Goal: Information Seeking & Learning: Learn about a topic

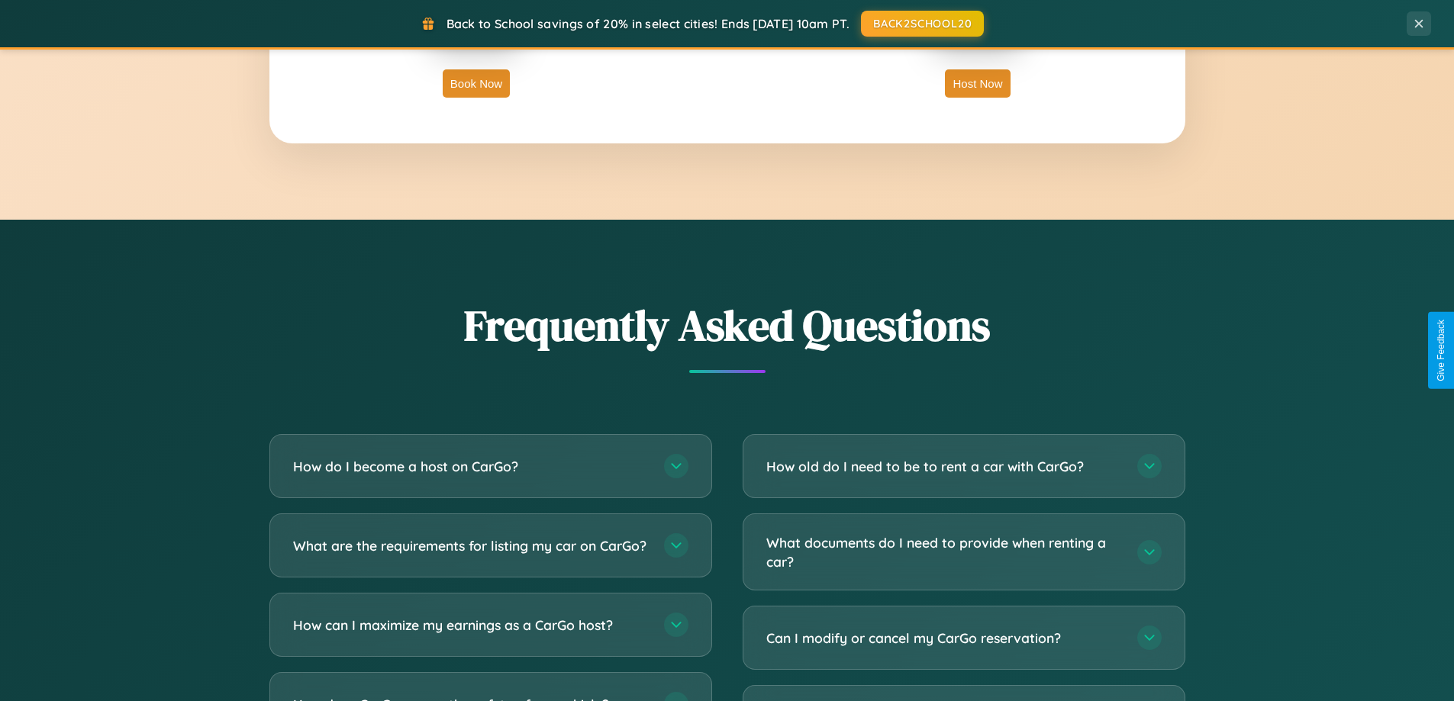
scroll to position [2936, 0]
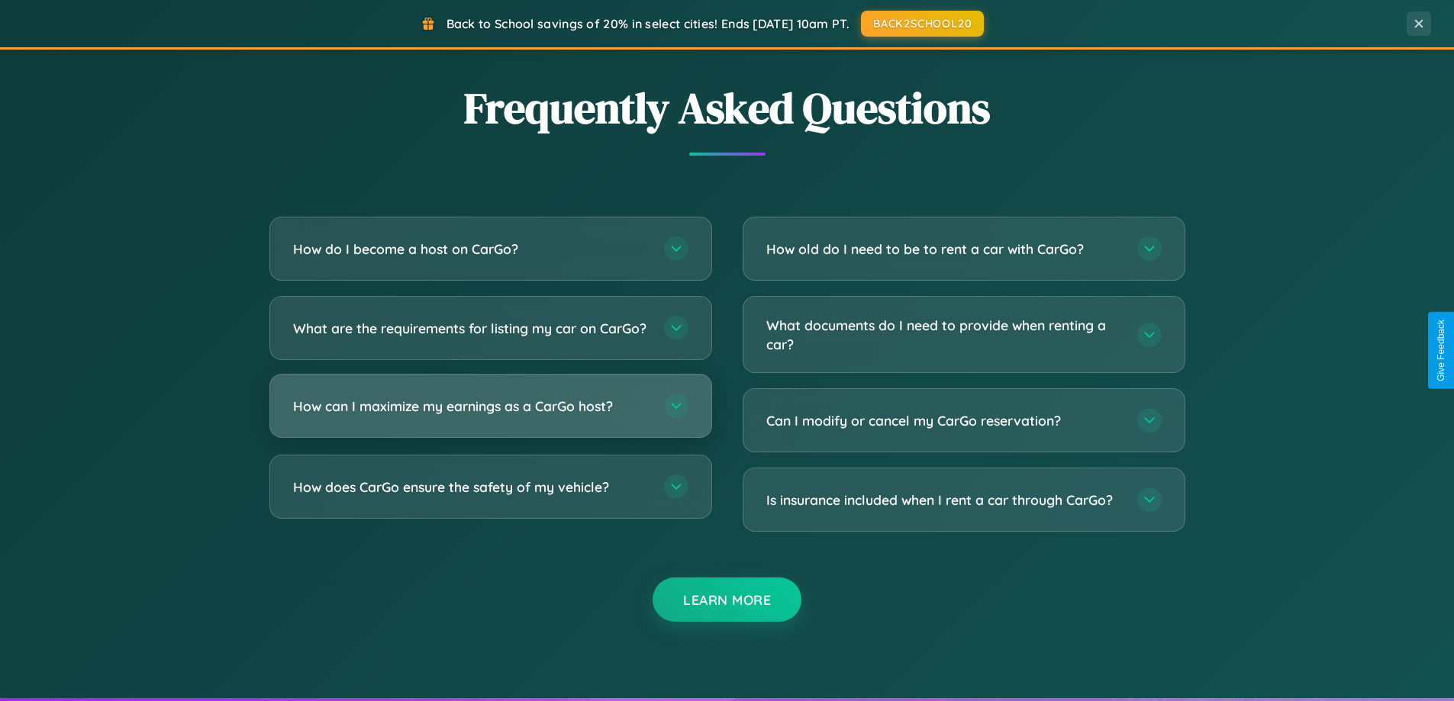
click at [490, 416] on h3 "How can I maximize my earnings as a CarGo host?" at bounding box center [471, 406] width 356 height 19
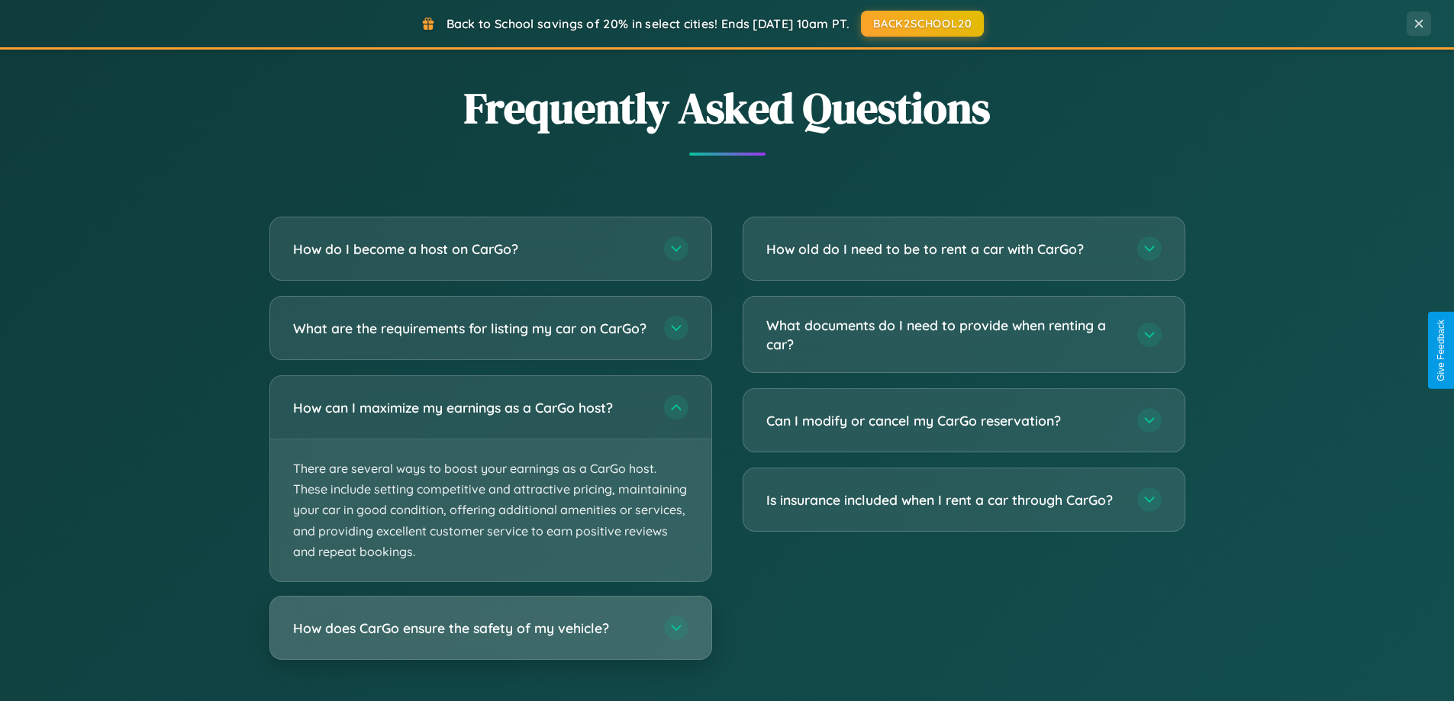
click at [490, 638] on h3 "How does CarGo ensure the safety of my vehicle?" at bounding box center [471, 628] width 356 height 19
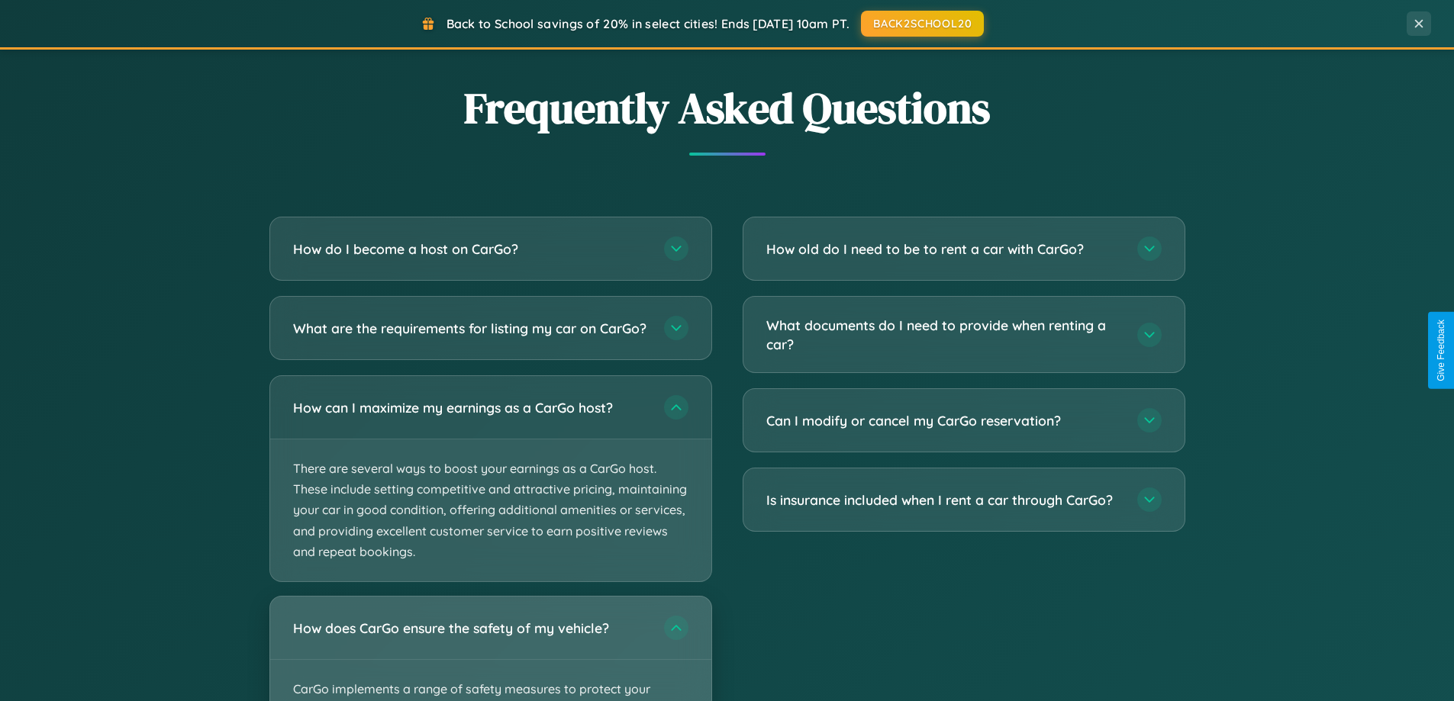
click at [490, 655] on div "How does CarGo ensure the safety of my vehicle?" at bounding box center [490, 628] width 441 height 63
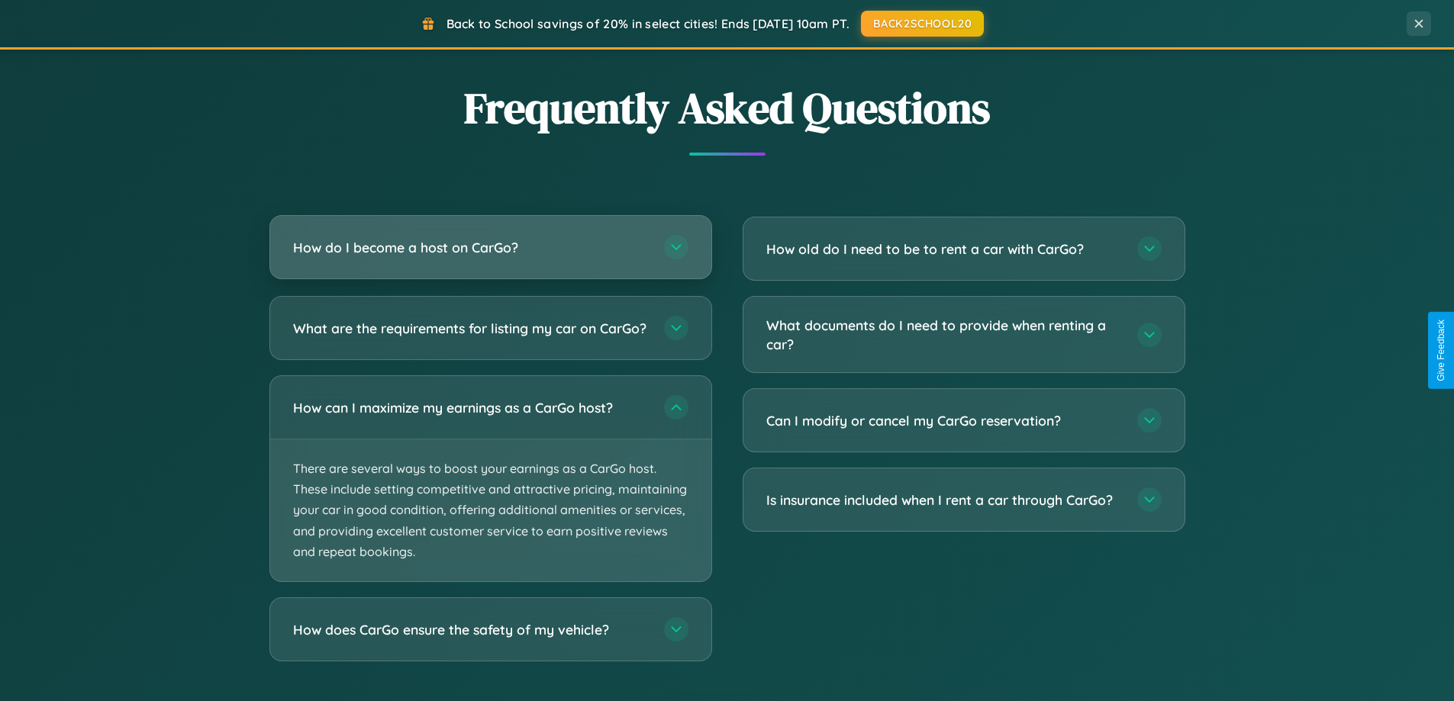
click at [490, 248] on h3 "How do I become a host on CarGo?" at bounding box center [471, 247] width 356 height 19
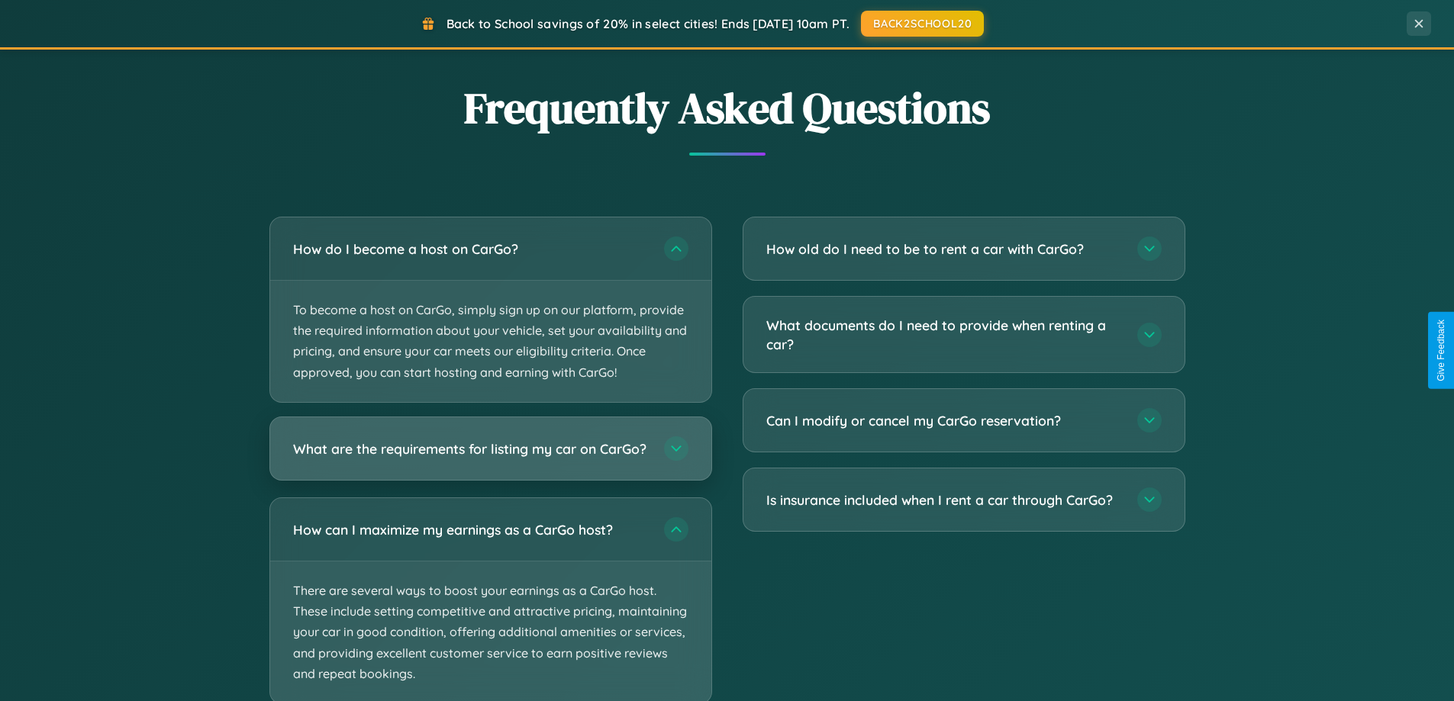
click at [490, 456] on h3 "What are the requirements for listing my car on CarGo?" at bounding box center [471, 448] width 356 height 19
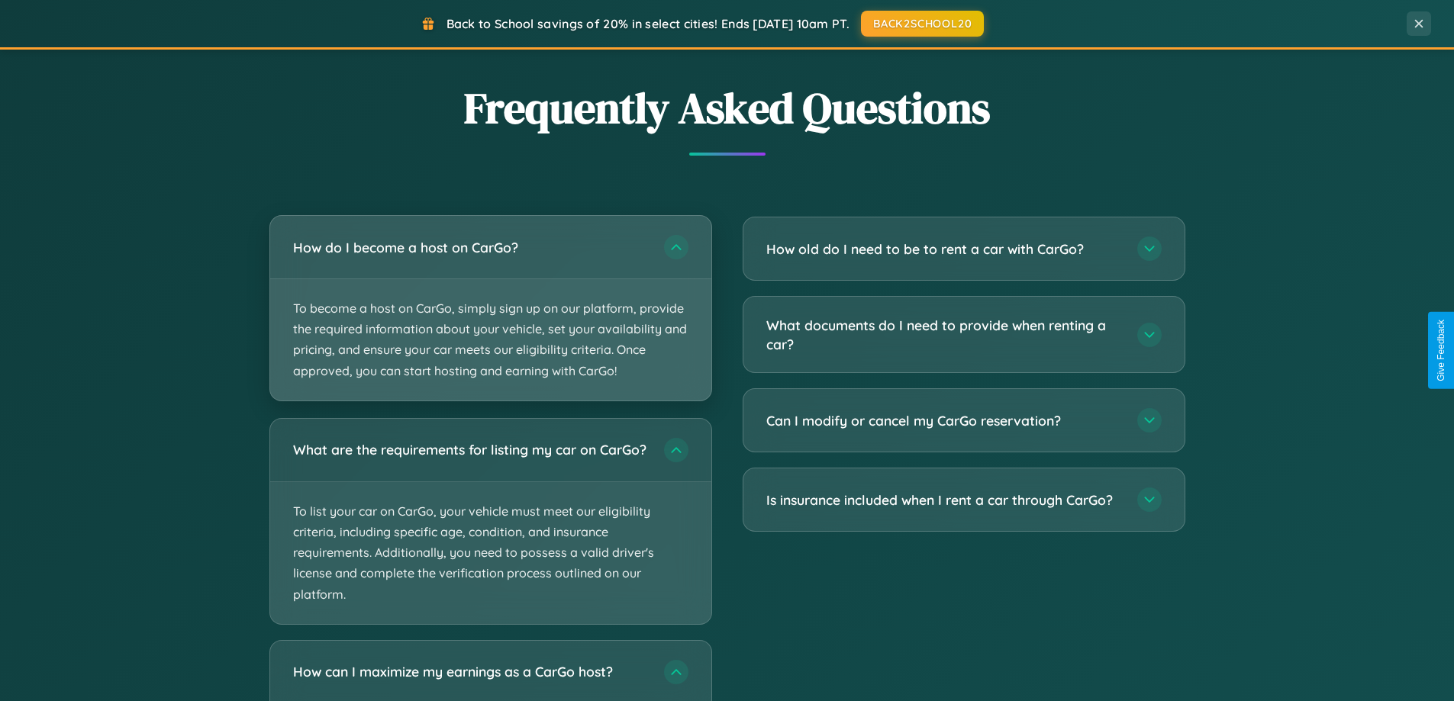
click at [490, 309] on p "To become a host on CarGo, simply sign up on our platform, provide the required…" at bounding box center [490, 339] width 441 height 121
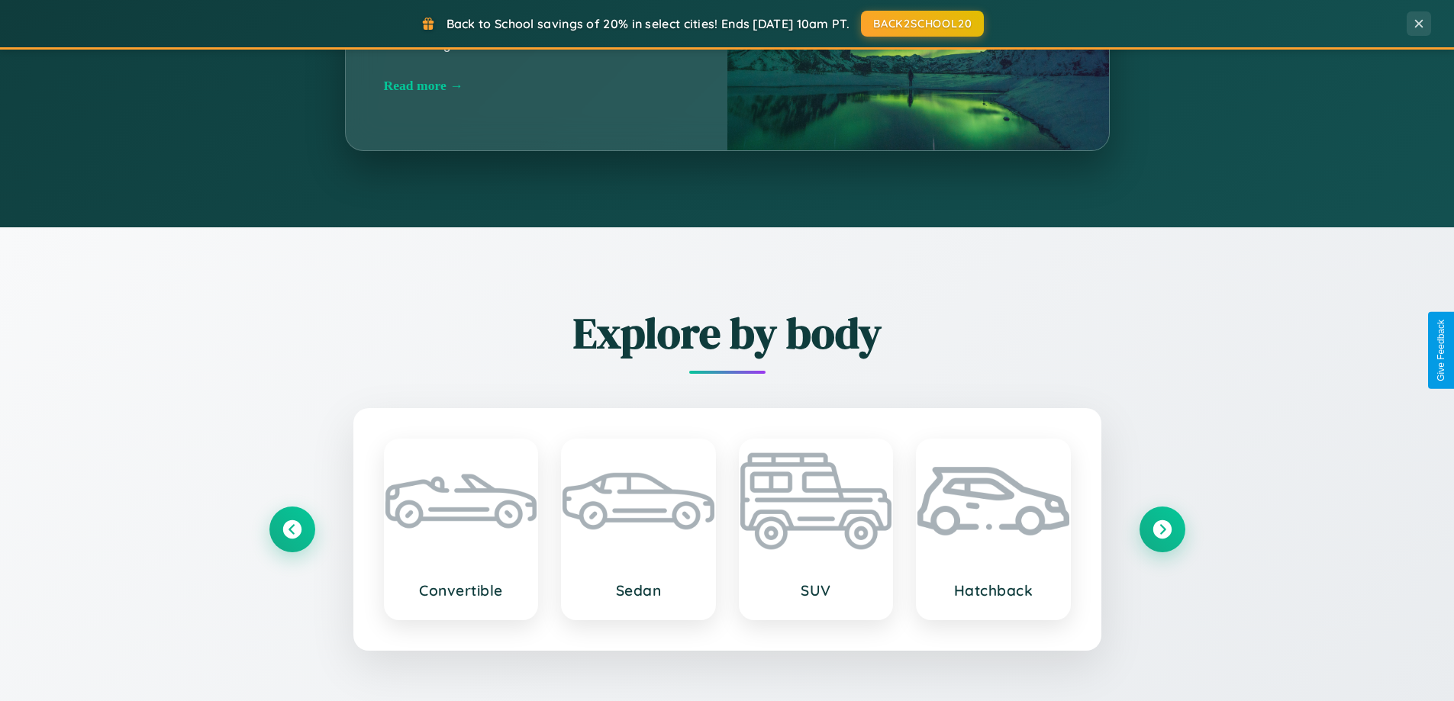
scroll to position [1050, 0]
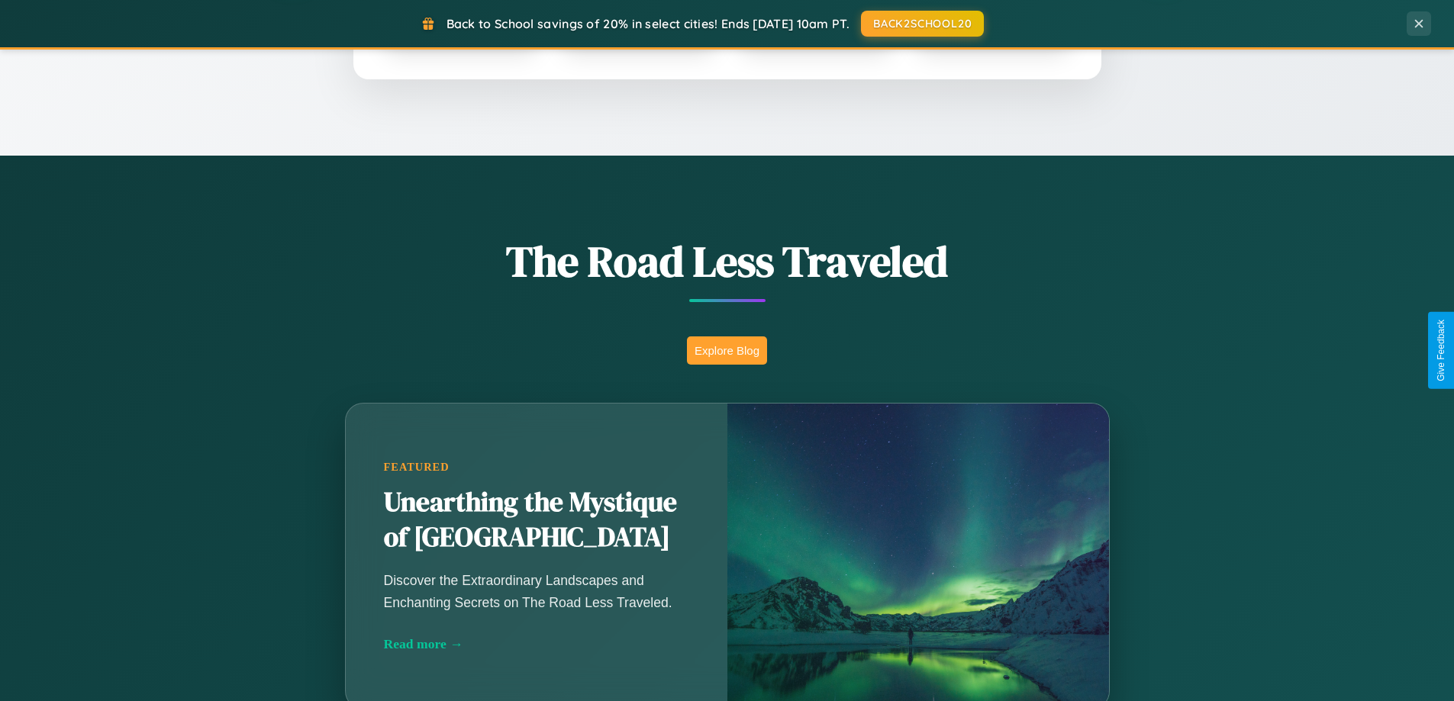
click at [726, 350] on button "Explore Blog" at bounding box center [727, 350] width 80 height 28
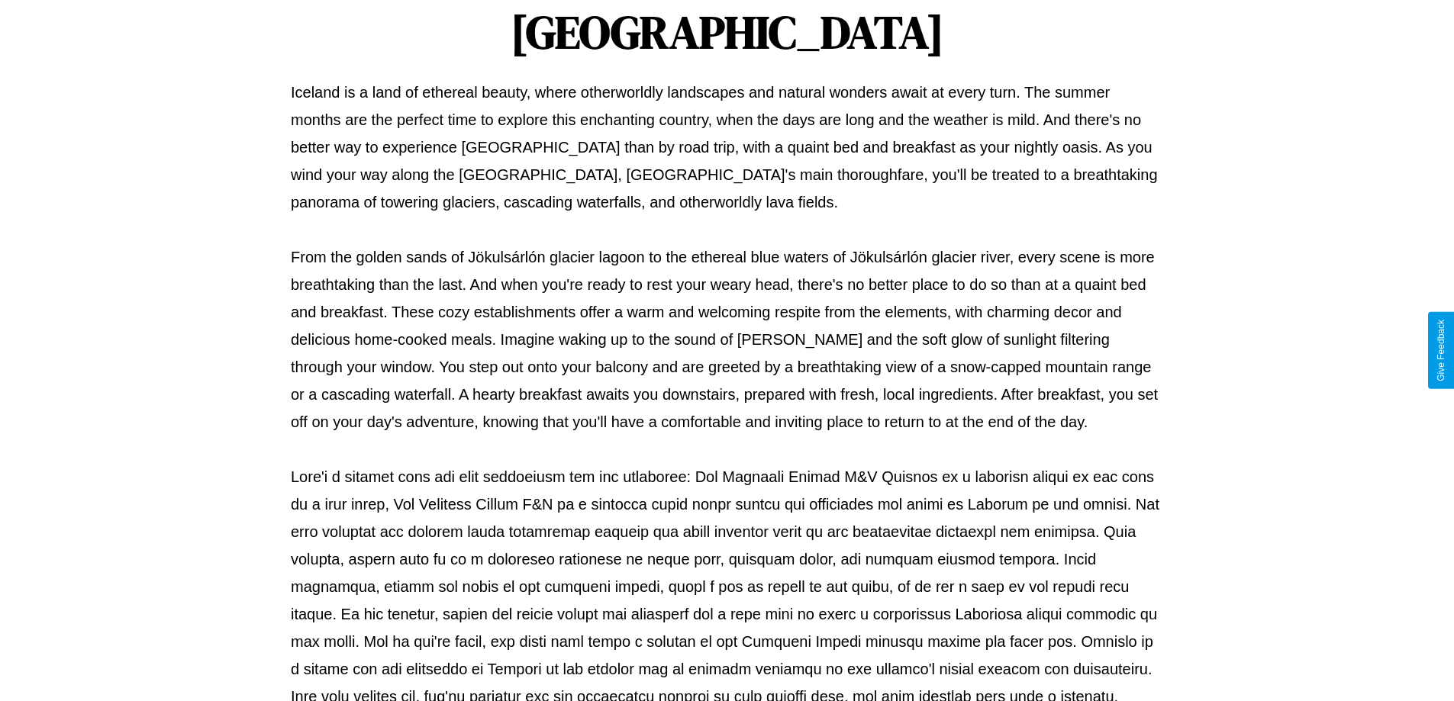
scroll to position [494, 0]
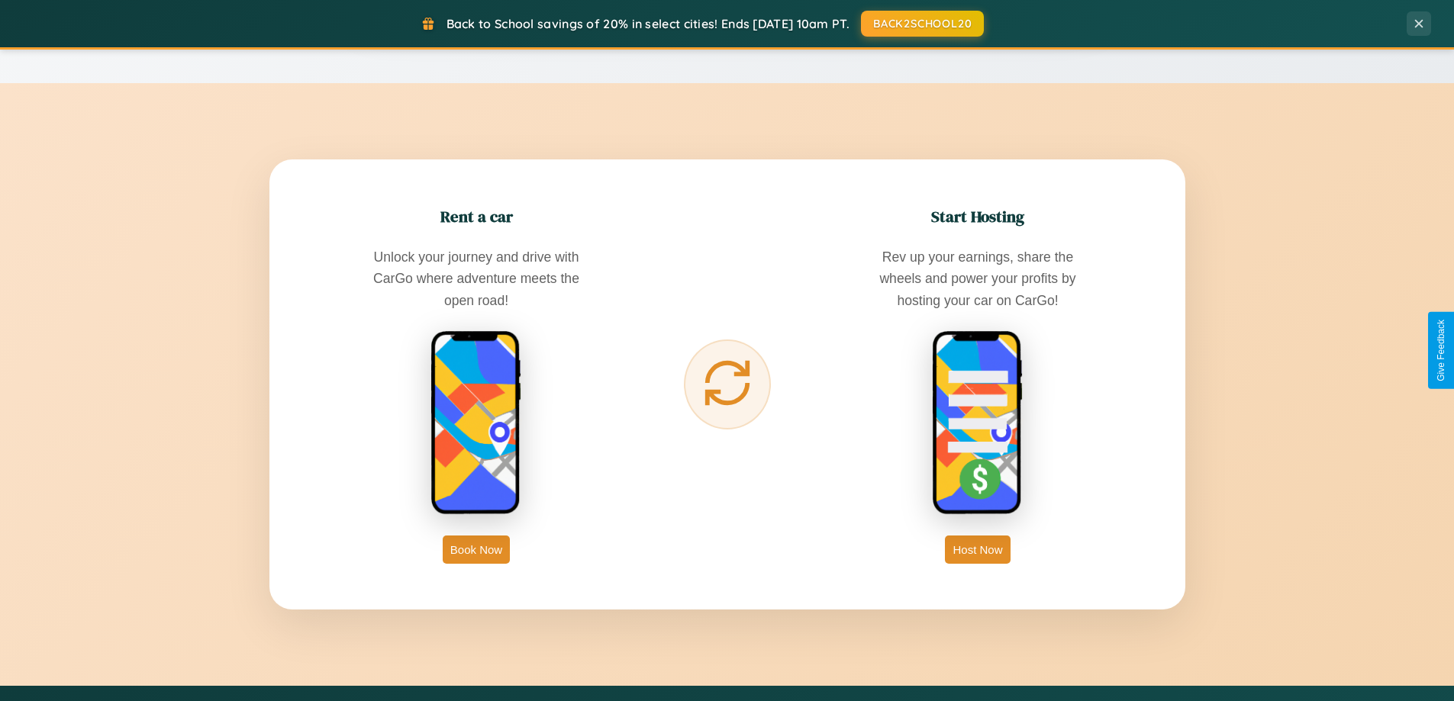
scroll to position [2452, 0]
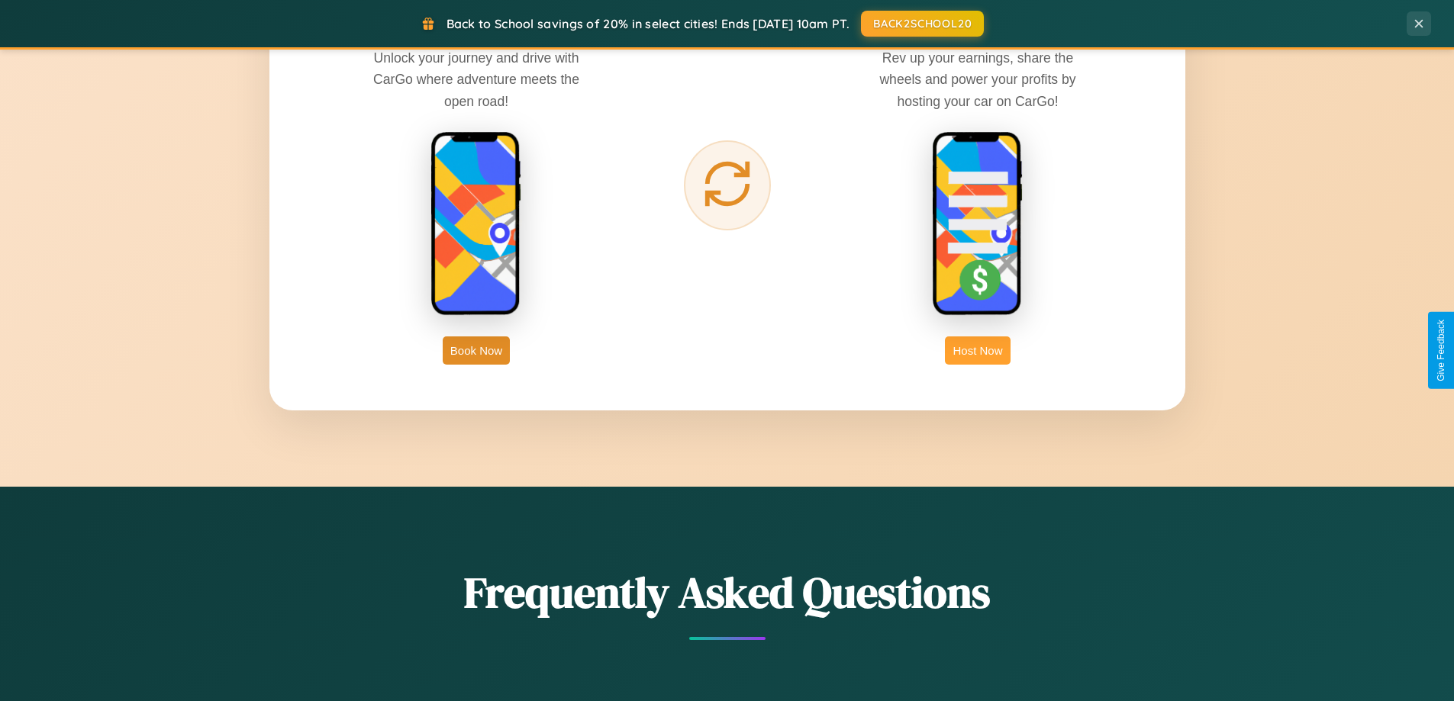
click at [977, 350] on button "Host Now" at bounding box center [977, 350] width 65 height 28
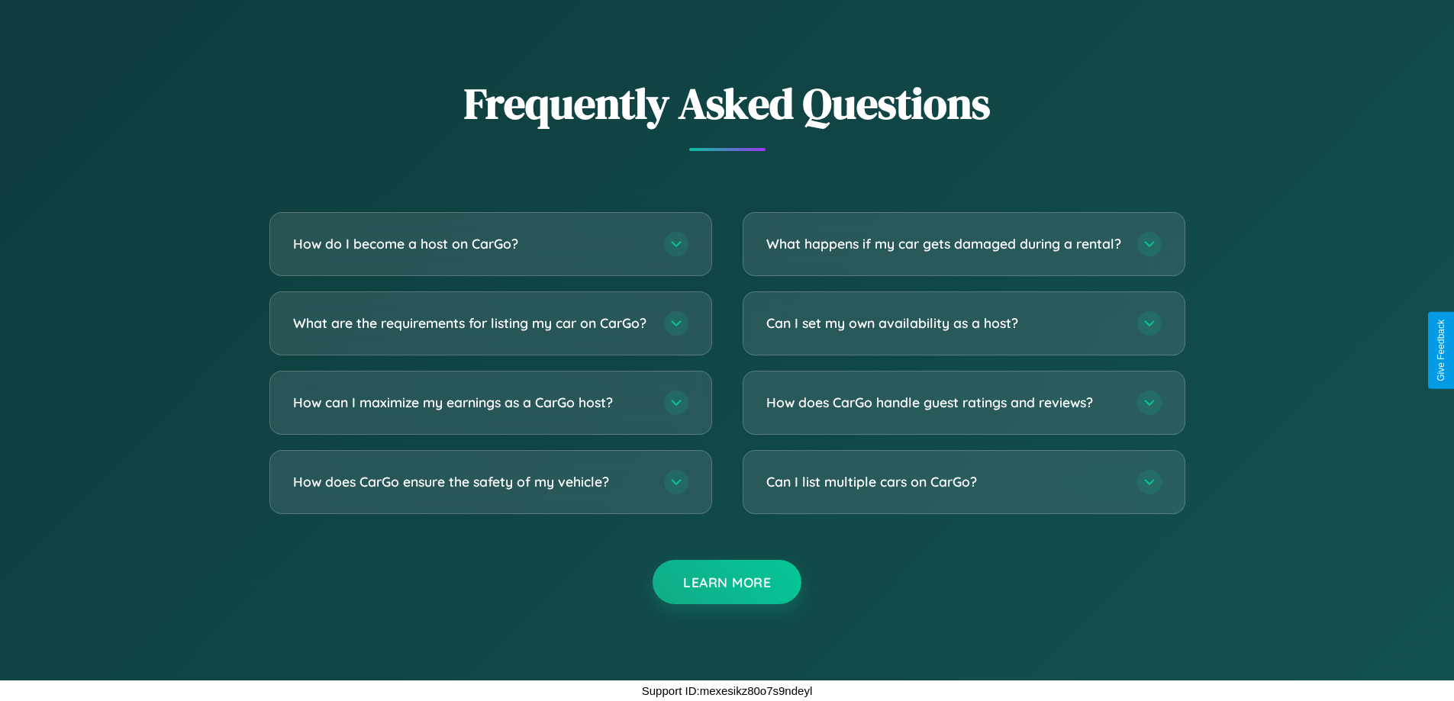
scroll to position [2062, 0]
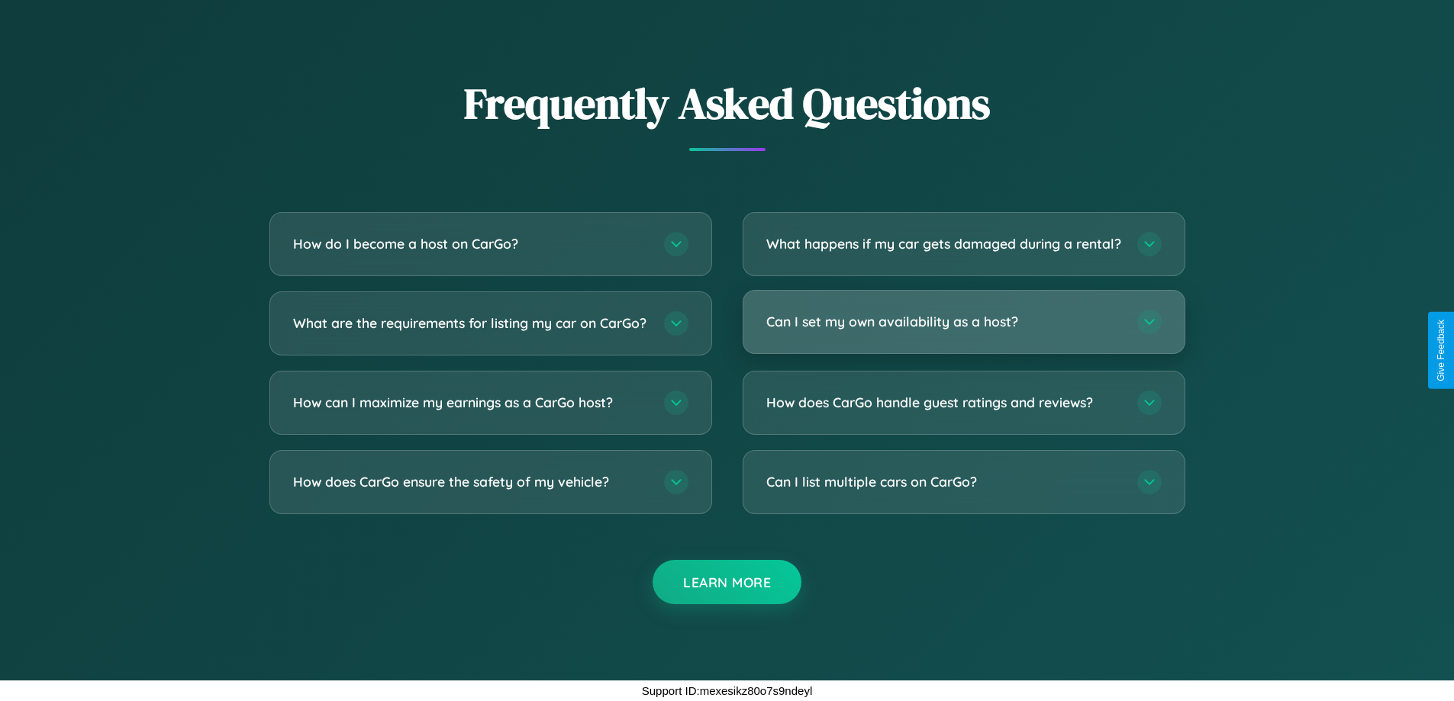
click at [963, 321] on h3 "Can I set my own availability as a host?" at bounding box center [944, 321] width 356 height 19
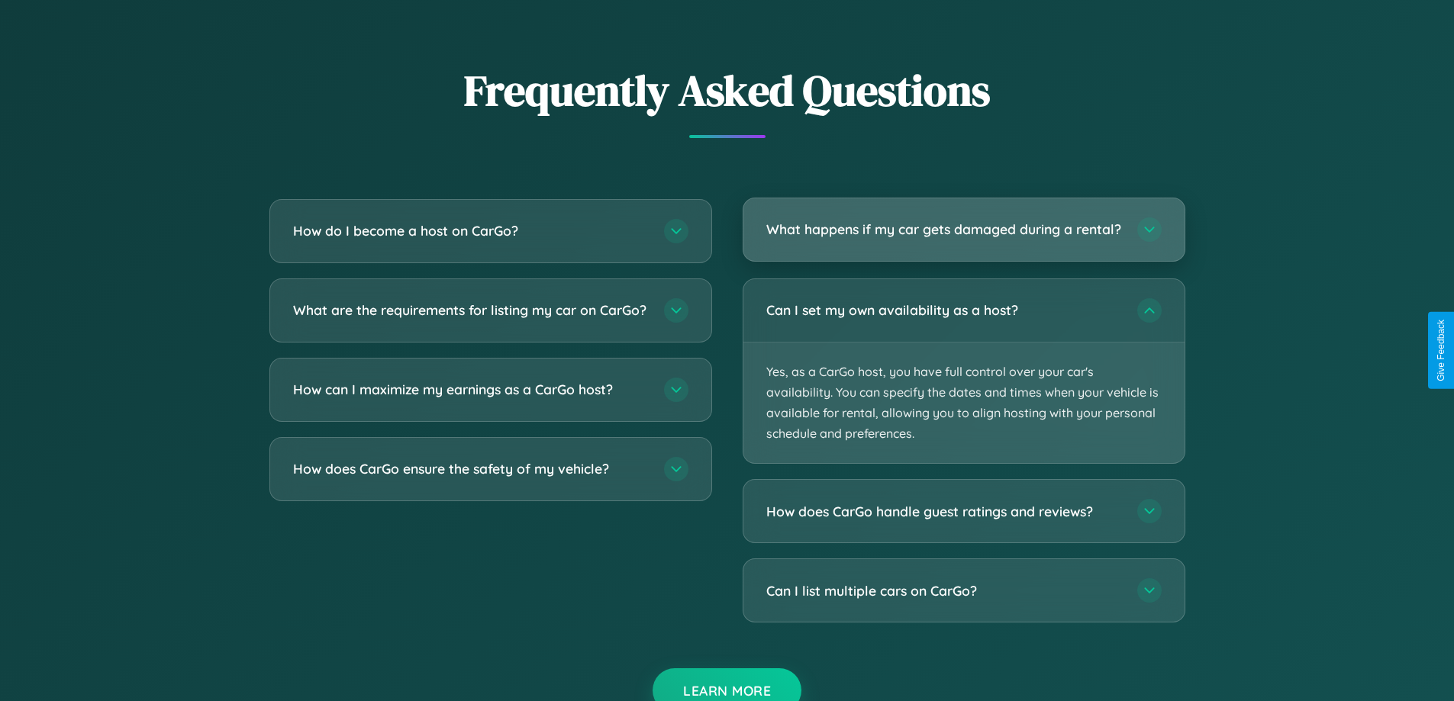
click at [963, 236] on h3 "What happens if my car gets damaged during a rental?" at bounding box center [944, 229] width 356 height 19
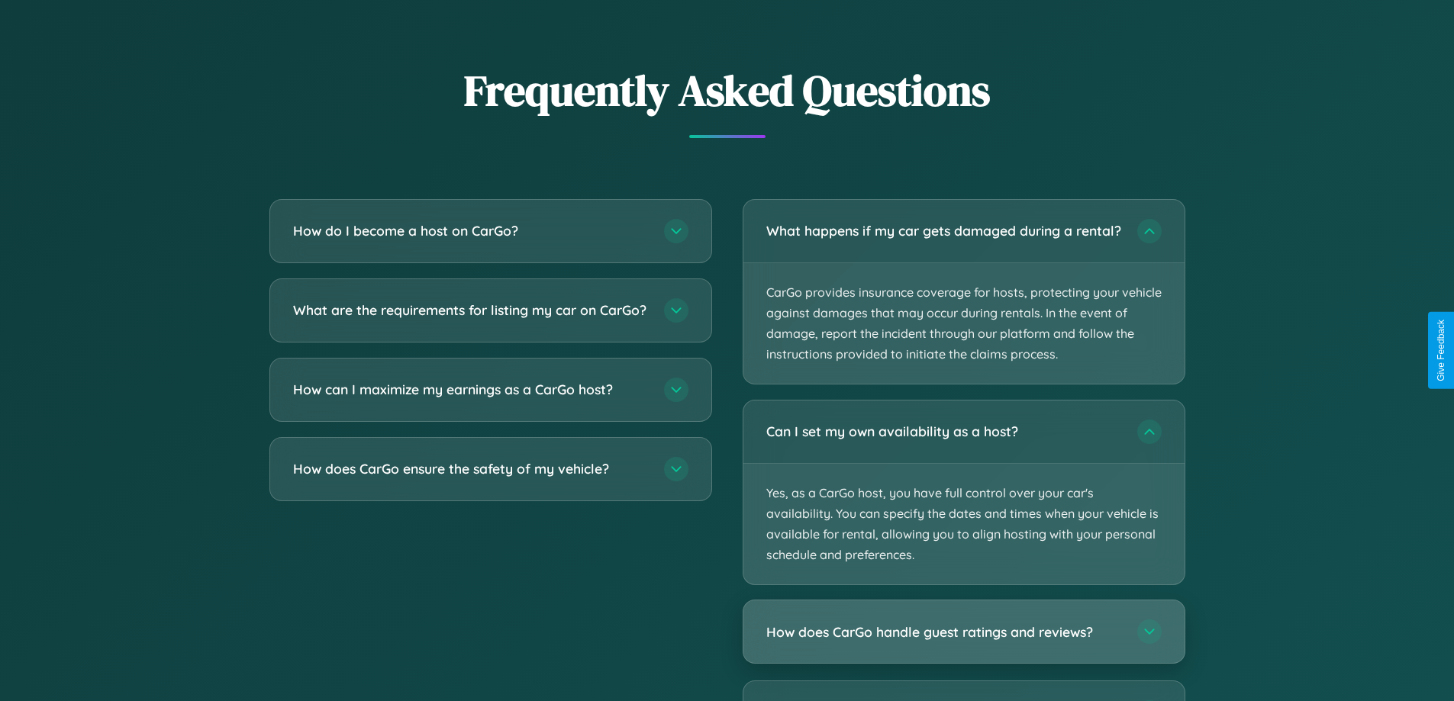
click at [963, 642] on h3 "How does CarGo handle guest ratings and reviews?" at bounding box center [944, 632] width 356 height 19
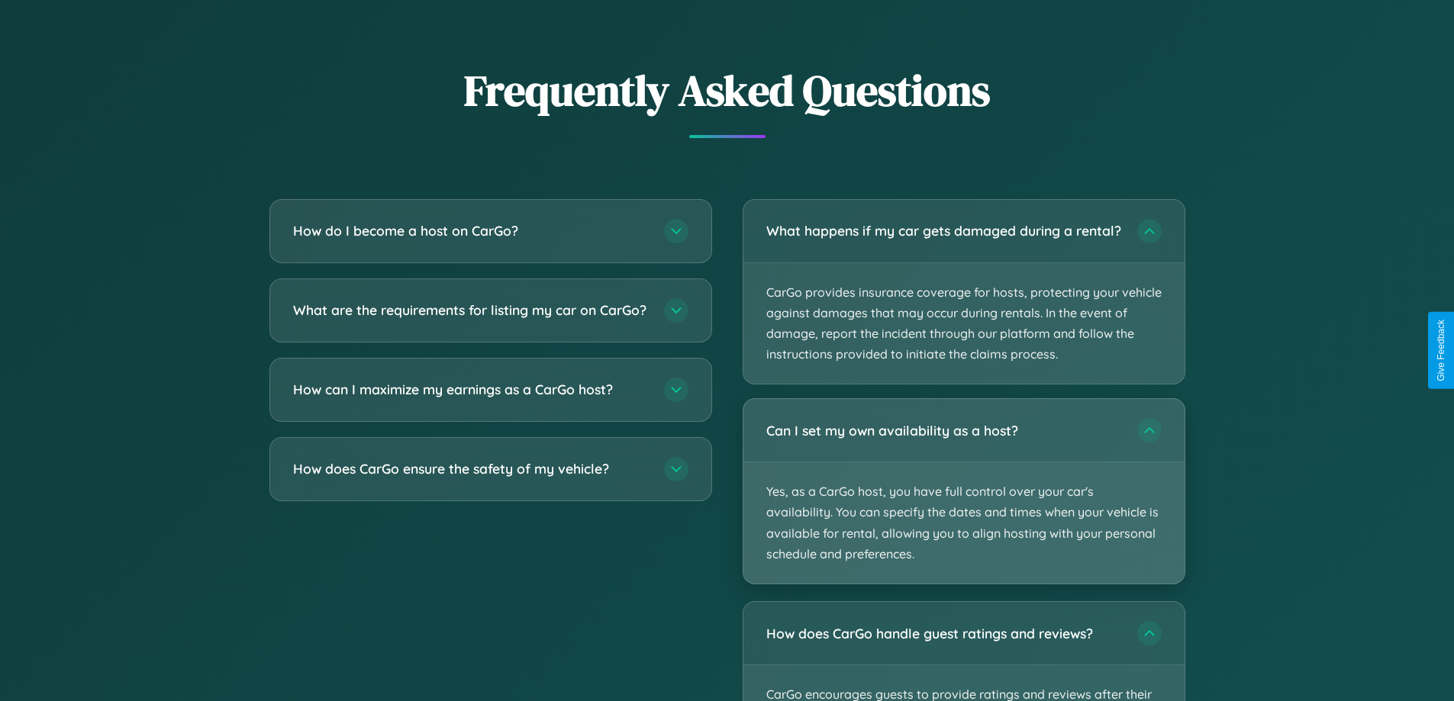
click at [963, 504] on p "Yes, as a CarGo host, you have full control over your car's availability. You c…" at bounding box center [963, 522] width 441 height 121
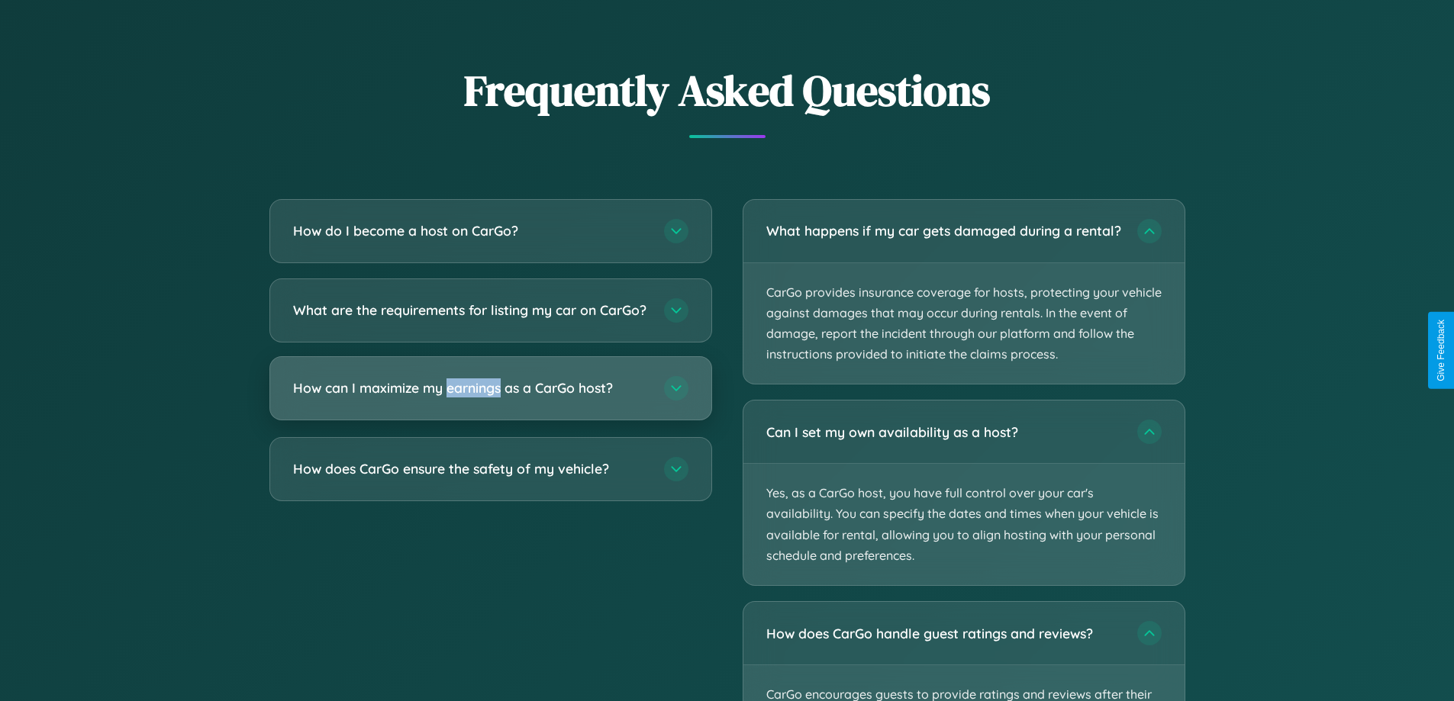
click at [490, 398] on h3 "How can I maximize my earnings as a CarGo host?" at bounding box center [471, 387] width 356 height 19
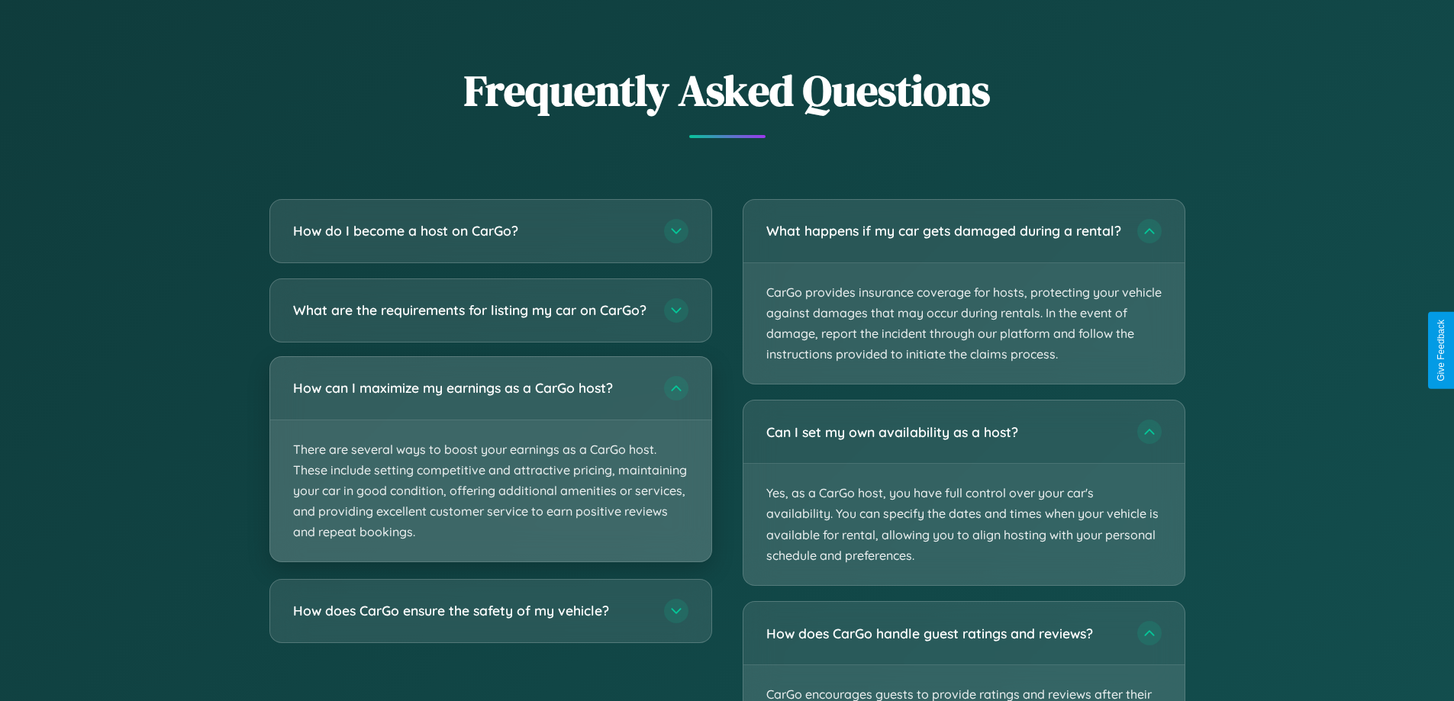
click at [490, 472] on p "There are several ways to boost your earnings as a CarGo host. These include se…" at bounding box center [490, 491] width 441 height 142
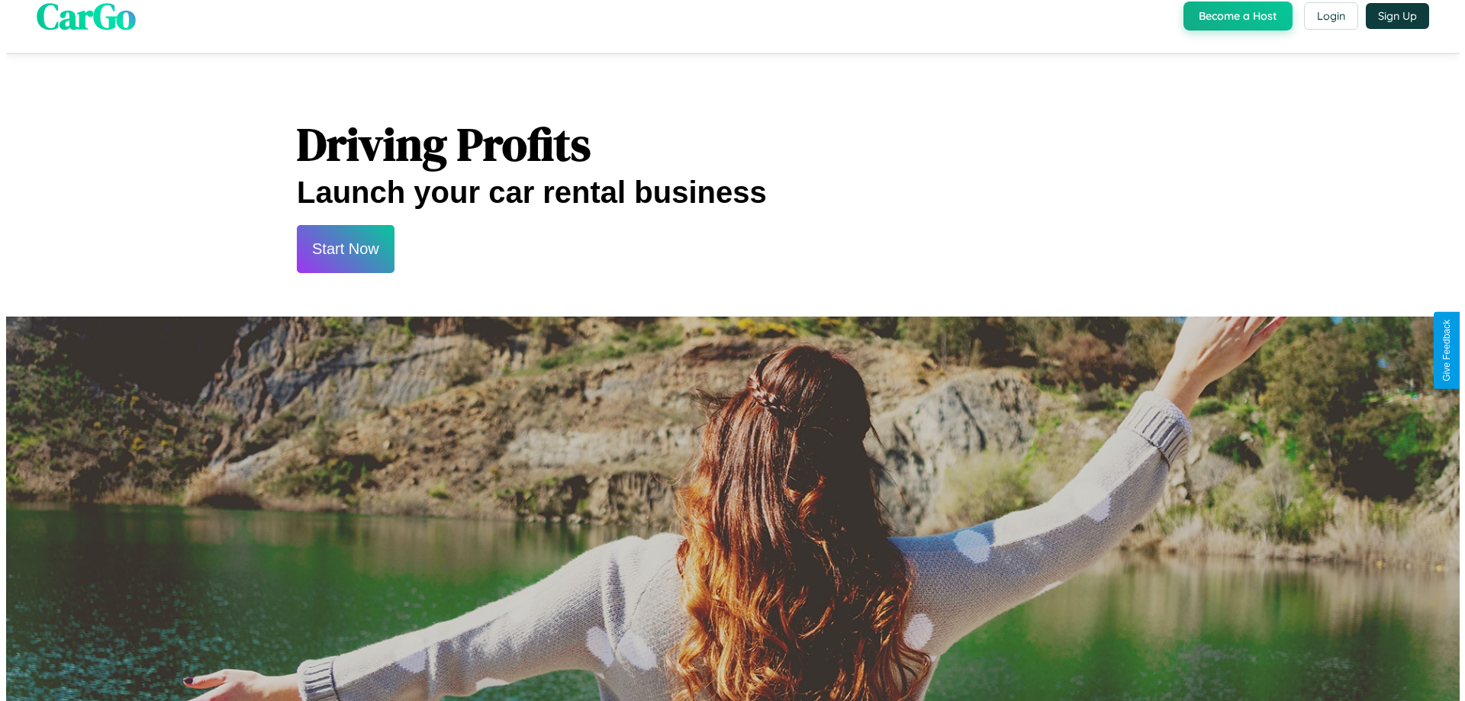
scroll to position [0, 0]
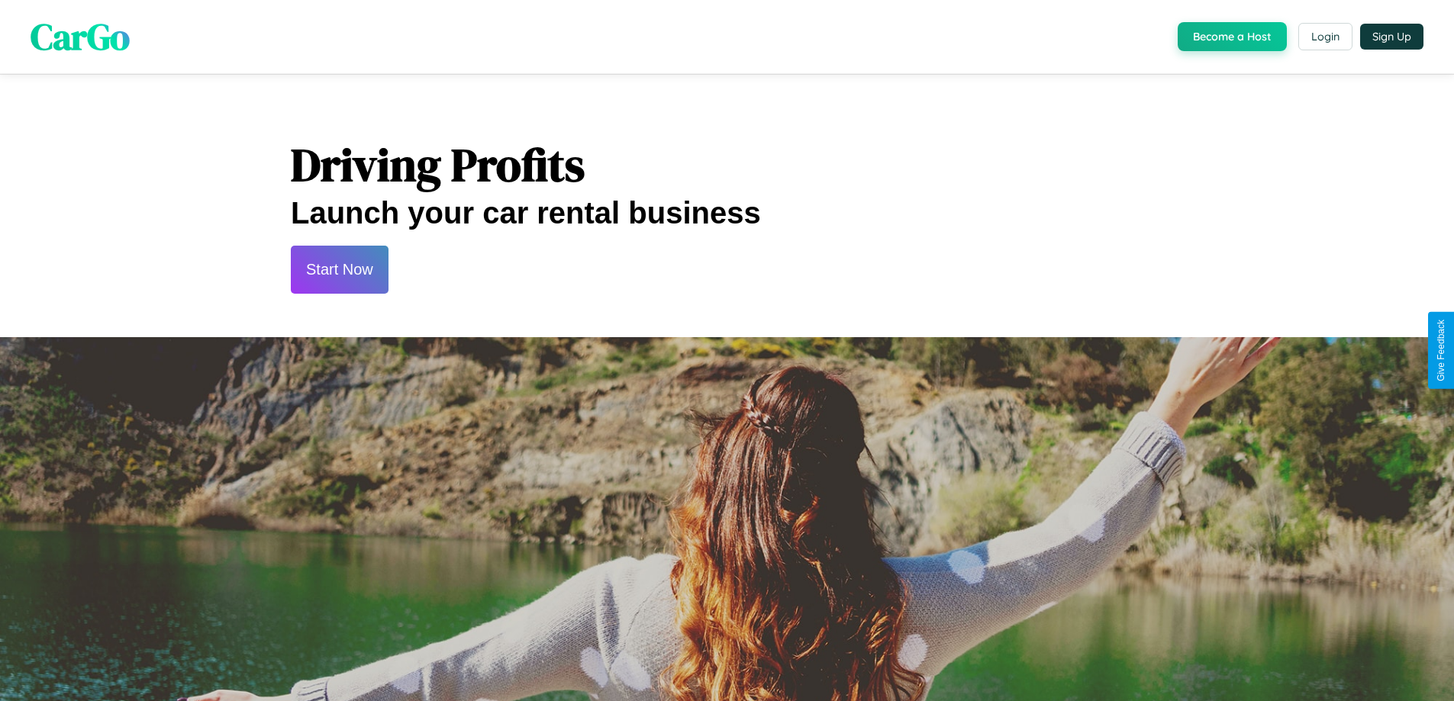
click at [339, 269] on button "Start Now" at bounding box center [340, 270] width 98 height 48
